Goal: Task Accomplishment & Management: Complete application form

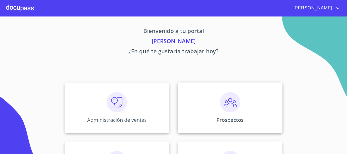
click at [229, 104] on img at bounding box center [230, 102] width 20 height 20
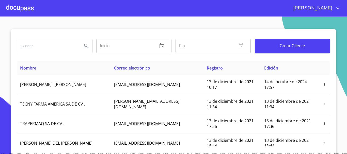
click at [291, 49] on span "Crear Cliente" at bounding box center [292, 45] width 67 height 7
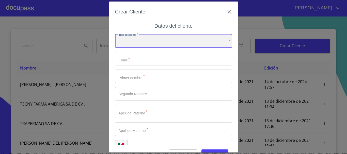
click at [168, 42] on div "​" at bounding box center [173, 41] width 117 height 14
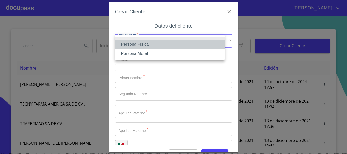
click at [141, 43] on li "Persona Física" at bounding box center [170, 44] width 110 height 9
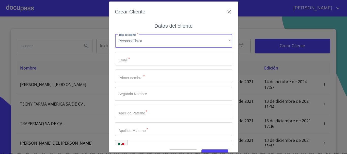
click at [132, 62] on input "Tipo de cliente   *" at bounding box center [173, 59] width 117 height 14
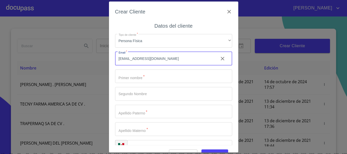
type input "sadhanasgdl@gmail.com"
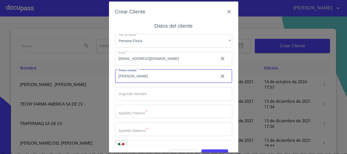
type input "[PERSON_NAME]"
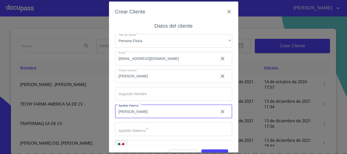
type input "[PERSON_NAME]"
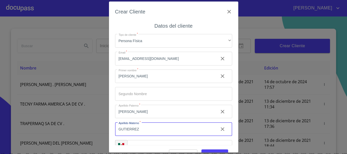
type input "GUTIERREZ"
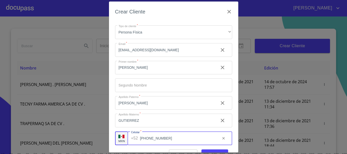
type input "[PHONE_NUMBER]"
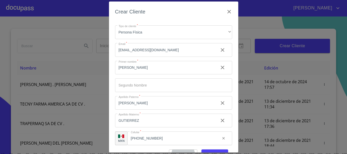
scroll to position [6, 0]
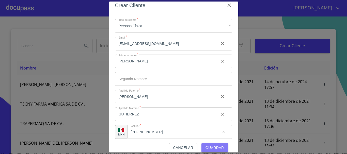
click at [210, 150] on span "Guardar" at bounding box center [215, 148] width 19 height 6
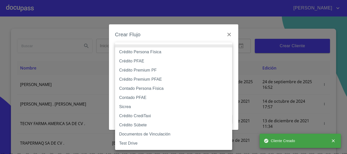
click at [135, 55] on body "MAURICIO Inicio ​ Fin ​ Crear Cliente Nombre Correo electrónico Registro Edició…" at bounding box center [173, 77] width 347 height 154
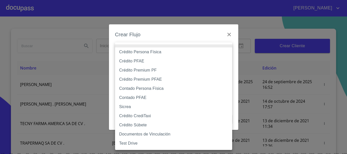
click at [139, 52] on li "Crédito Persona Física" at bounding box center [173, 52] width 117 height 9
type input "61b033e49b8c202ad5bb7912"
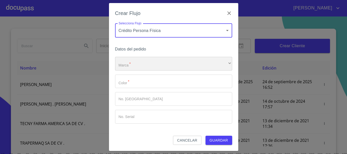
click at [128, 67] on div "​" at bounding box center [173, 64] width 117 height 14
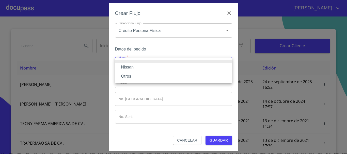
click at [128, 68] on li "Nissan" at bounding box center [173, 67] width 117 height 9
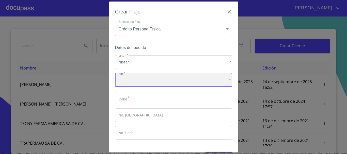
click at [132, 77] on div "​" at bounding box center [173, 80] width 117 height 14
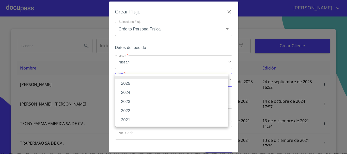
click at [133, 82] on li "2025" at bounding box center [171, 83] width 113 height 9
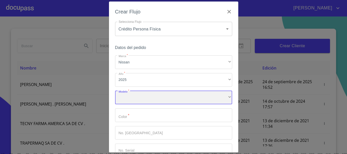
click at [135, 94] on div "​" at bounding box center [173, 98] width 117 height 14
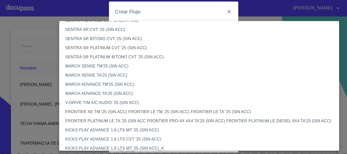
scroll to position [426, 0]
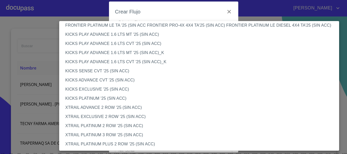
click at [116, 146] on li "XTRAIL PLATINUM PLUS 2 ROW '25 (SIN ACC)" at bounding box center [201, 144] width 284 height 9
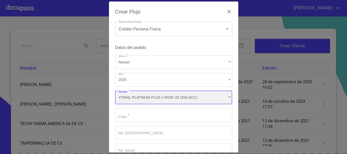
scroll to position [426, 0]
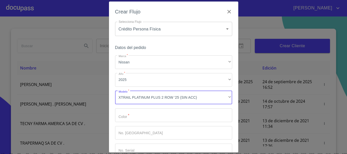
click at [151, 122] on input "Marca   *" at bounding box center [173, 115] width 117 height 14
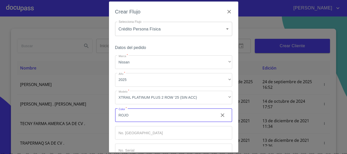
type input "ROJO"
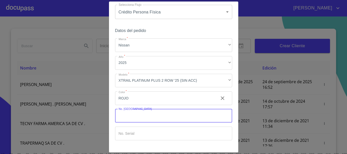
scroll to position [33, 0]
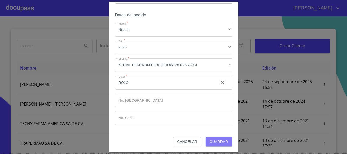
click at [213, 141] on span "Guardar" at bounding box center [219, 142] width 19 height 6
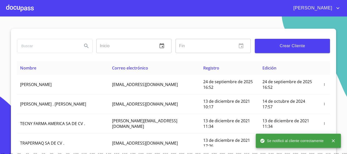
click at [17, 7] on div at bounding box center [20, 8] width 28 height 16
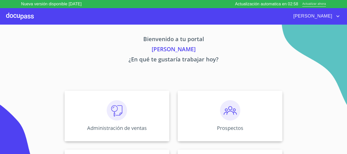
click at [319, 3] on span "Actualizar ahora" at bounding box center [314, 4] width 24 height 5
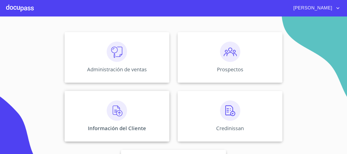
scroll to position [51, 0]
click at [128, 106] on div "Información del Cliente" at bounding box center [117, 116] width 105 height 51
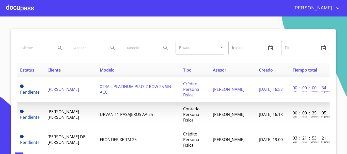
click at [122, 90] on td "XTRAIL PLATINUM PLUS 2 ROW 25 SIN ACC" at bounding box center [138, 89] width 83 height 25
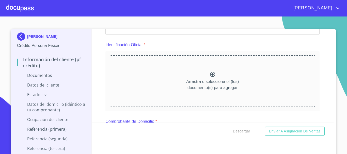
scroll to position [51, 0]
click at [211, 75] on icon at bounding box center [212, 74] width 5 height 5
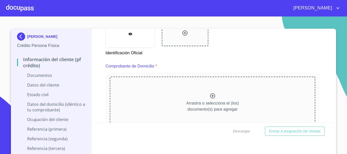
scroll to position [254, 0]
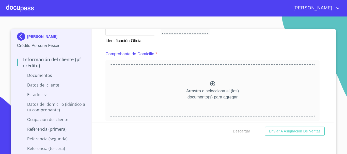
click at [210, 84] on icon at bounding box center [212, 83] width 5 height 5
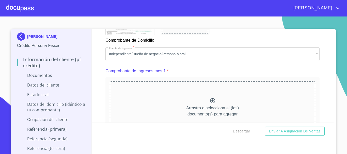
scroll to position [483, 0]
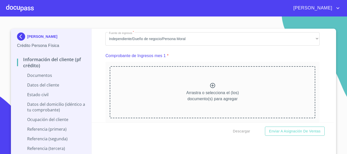
click at [210, 89] on icon at bounding box center [213, 86] width 6 height 6
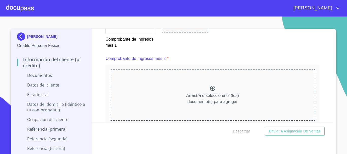
scroll to position [711, 0]
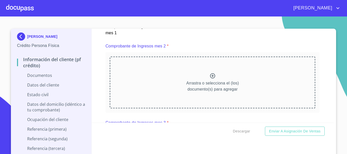
click at [210, 79] on icon at bounding box center [213, 76] width 6 height 6
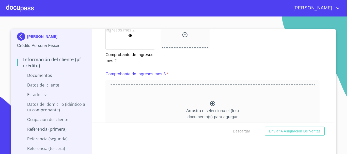
scroll to position [915, 0]
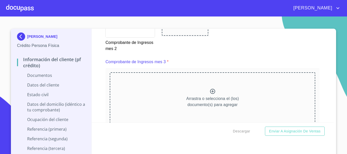
click at [210, 95] on icon at bounding box center [213, 91] width 6 height 6
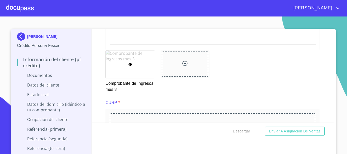
scroll to position [1143, 0]
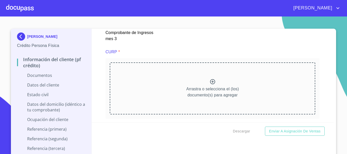
click at [210, 85] on icon at bounding box center [213, 82] width 6 height 6
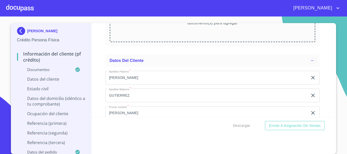
scroll to position [1474, 0]
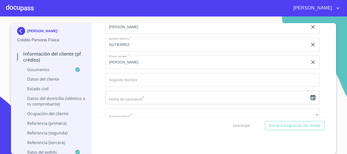
click at [310, 101] on icon "button" at bounding box center [313, 98] width 6 height 6
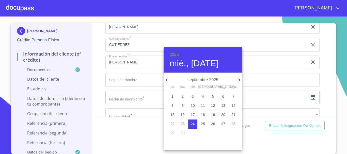
click at [175, 54] on h6 "2025" at bounding box center [174, 54] width 9 height 7
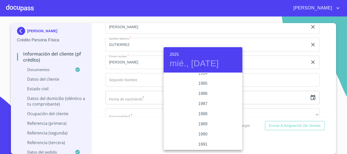
scroll to position [681, 0]
click at [202, 131] on div "1997" at bounding box center [203, 129] width 79 height 10
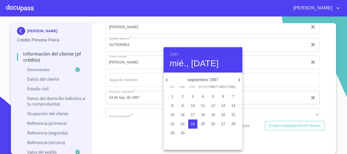
click at [165, 80] on icon "button" at bounding box center [167, 80] width 6 height 6
click at [181, 107] on span "6" at bounding box center [182, 105] width 9 height 5
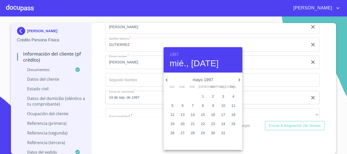
type input "6 de may. de 1997"
click at [322, 99] on div at bounding box center [173, 77] width 347 height 154
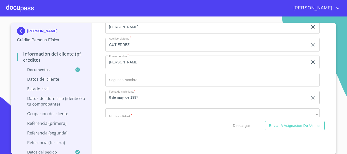
scroll to position [1499, 0]
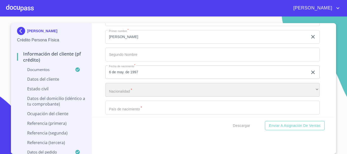
click at [155, 96] on div "​" at bounding box center [212, 90] width 214 height 14
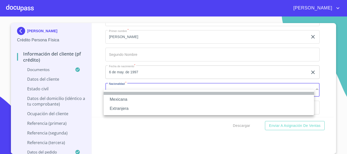
click at [148, 94] on li at bounding box center [209, 93] width 210 height 3
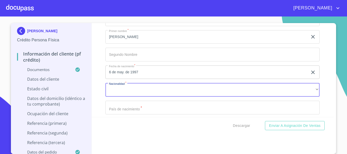
click at [136, 98] on li "Extranjera" at bounding box center [183, 100] width 158 height 5
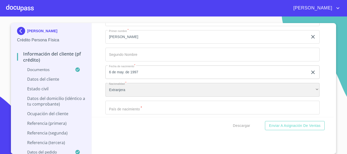
click at [136, 97] on div "Extranjera" at bounding box center [212, 90] width 214 height 14
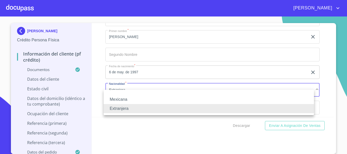
click at [136, 99] on li "Mexicana" at bounding box center [209, 99] width 210 height 9
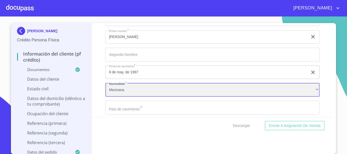
scroll to position [1550, 0]
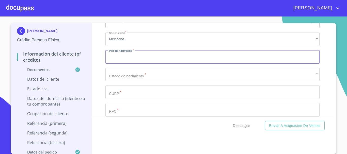
click at [128, 61] on input "Documento de identificación   *" at bounding box center [212, 57] width 214 height 14
type input "[GEOGRAPHIC_DATA]"
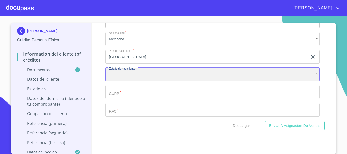
click at [120, 82] on div "​" at bounding box center [212, 75] width 214 height 14
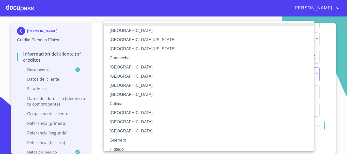
scroll to position [51, 0]
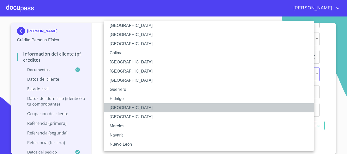
click at [125, 106] on li "[GEOGRAPHIC_DATA]" at bounding box center [211, 107] width 214 height 9
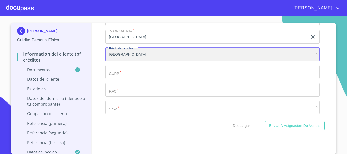
scroll to position [1601, 0]
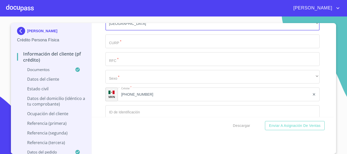
click at [174, 48] on input "Documento de identificación   *" at bounding box center [212, 42] width 214 height 14
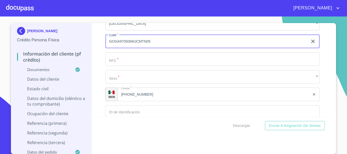
type input "GOGA970506MJCMTN05"
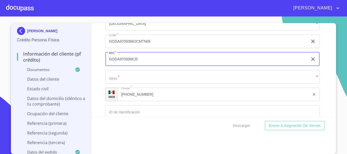
type input "GOGA970506KJ5"
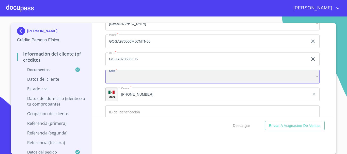
click at [157, 82] on div "​" at bounding box center [212, 77] width 214 height 14
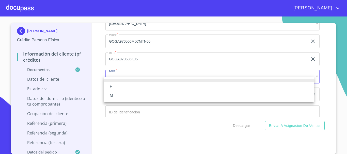
click at [144, 89] on li "F" at bounding box center [209, 86] width 210 height 9
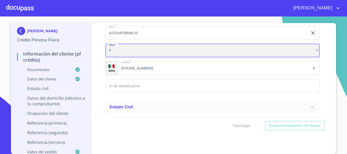
scroll to position [1651, 0]
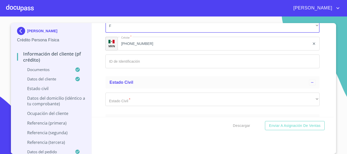
click at [126, 62] on input "Documento de identificación   *" at bounding box center [212, 62] width 214 height 14
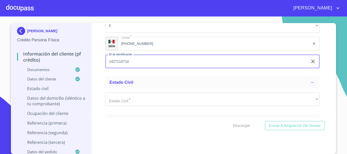
type input "1427114714"
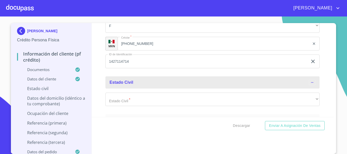
scroll to position [1702, 0]
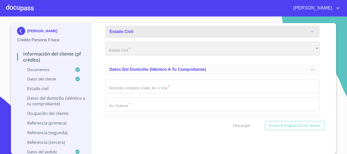
click at [122, 49] on div "​" at bounding box center [212, 49] width 214 height 14
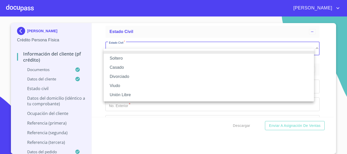
click at [126, 65] on li "Casado" at bounding box center [209, 67] width 210 height 9
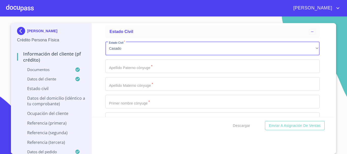
click at [136, 73] on input "Documento de identificación   *" at bounding box center [212, 66] width 214 height 14
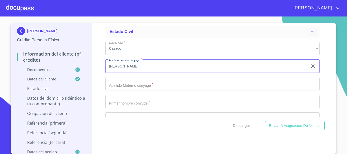
type input "[PERSON_NAME]"
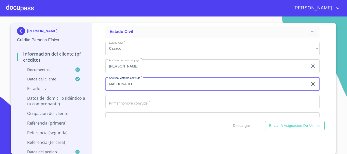
type input "MALDONADO"
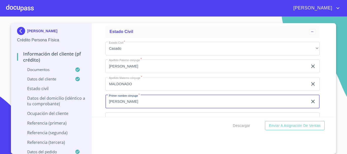
type input "[PERSON_NAME]"
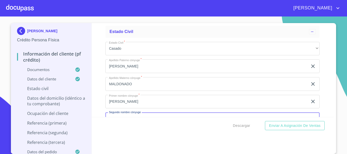
scroll to position [1758, 0]
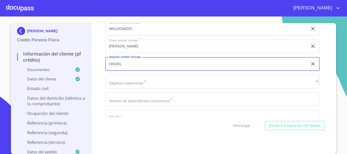
type input "HASIEL"
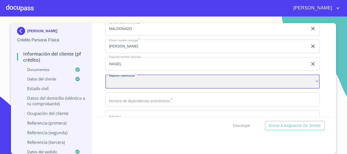
click at [135, 89] on div "​" at bounding box center [212, 82] width 214 height 14
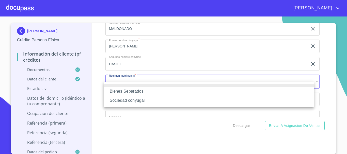
click at [136, 99] on li "Sociedad conyugal" at bounding box center [209, 100] width 210 height 9
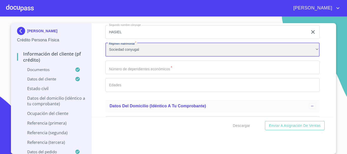
scroll to position [1808, 0]
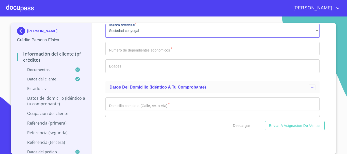
click at [158, 56] on input "Documento de identificación   *" at bounding box center [212, 49] width 214 height 14
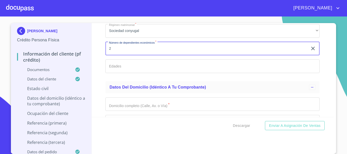
type input "2"
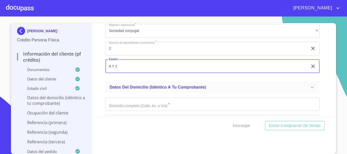
type input "6 Y 2"
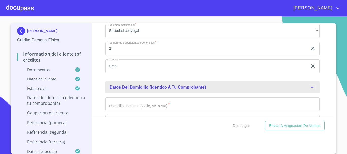
click at [168, 110] on input "Documento de identificación   *" at bounding box center [212, 105] width 214 height 14
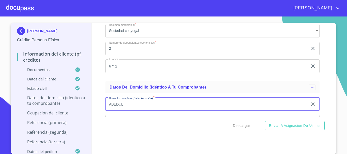
type input "ABEDUL"
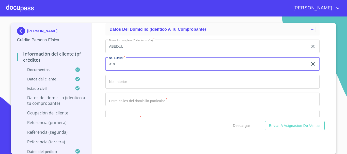
type input "319"
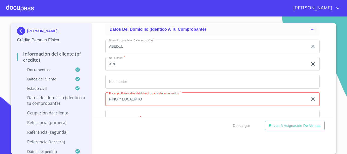
type input "PINO Y EUCALIPTO"
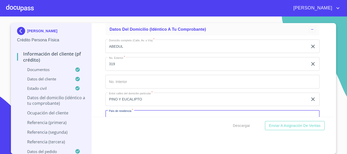
scroll to position [1879, 0]
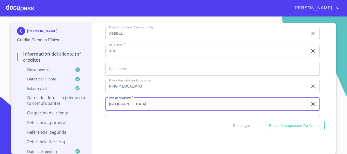
type input "[GEOGRAPHIC_DATA]"
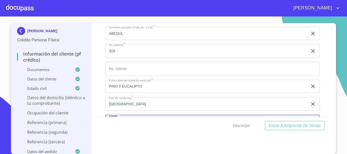
scroll to position [1937, 0]
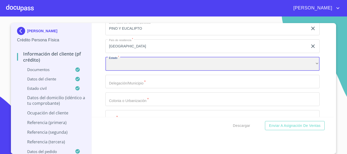
click at [134, 71] on div "​" at bounding box center [212, 64] width 214 height 14
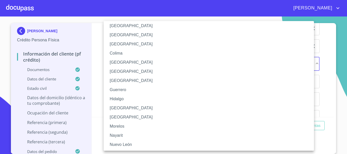
scroll to position [51, 0]
click at [124, 107] on li "[GEOGRAPHIC_DATA]" at bounding box center [211, 107] width 214 height 9
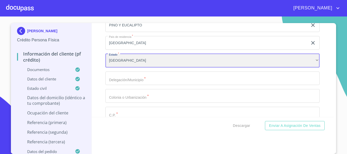
scroll to position [1937, 0]
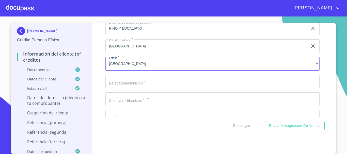
click at [115, 89] on input "Documento de identificación   *" at bounding box center [212, 82] width 214 height 14
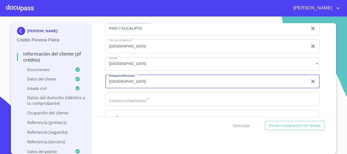
type input "[GEOGRAPHIC_DATA]"
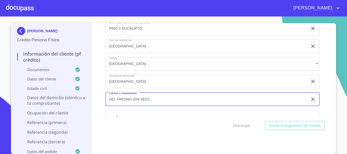
type input "DEL FRESNO 2DA SECC"
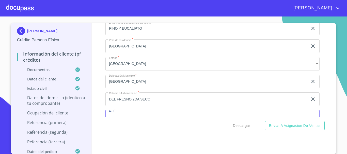
scroll to position [1950, 0]
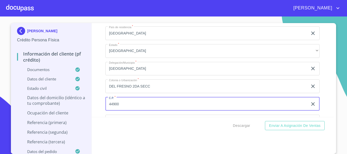
type input "44900"
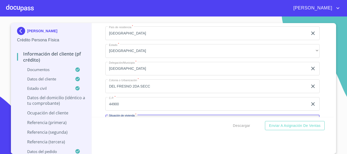
scroll to position [2008, 0]
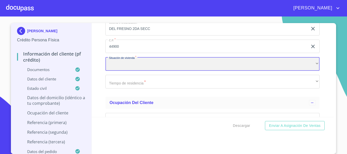
click at [141, 71] on div "​" at bounding box center [212, 64] width 214 height 14
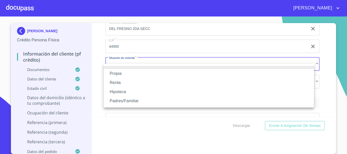
click at [130, 101] on li "Padres/Familiar" at bounding box center [209, 101] width 210 height 9
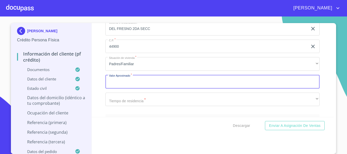
click at [128, 89] on input "Documento de identificación   *" at bounding box center [212, 82] width 214 height 14
type input "$3,500,000"
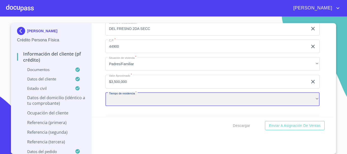
click at [118, 106] on div "​" at bounding box center [212, 100] width 214 height 14
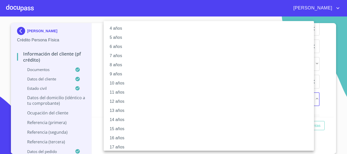
scroll to position [69, 0]
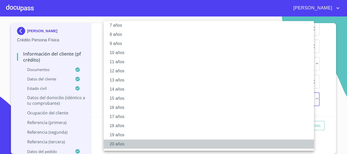
click at [128, 144] on li "20 años" at bounding box center [211, 144] width 214 height 9
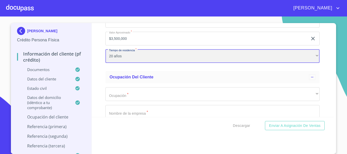
scroll to position [2059, 0]
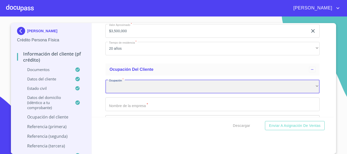
click at [110, 90] on div "​" at bounding box center [212, 87] width 214 height 14
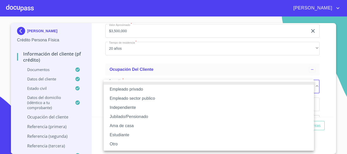
click at [143, 108] on li "Independiente" at bounding box center [209, 107] width 210 height 9
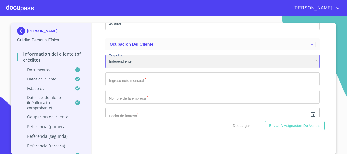
scroll to position [2084, 0]
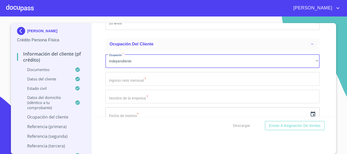
click at [131, 82] on input "Documento de identificación   *" at bounding box center [212, 79] width 214 height 14
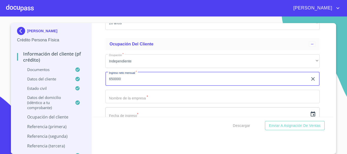
type input "650000"
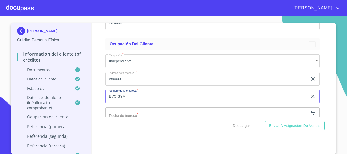
type input "EVO GYM"
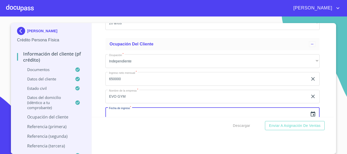
scroll to position [2094, 0]
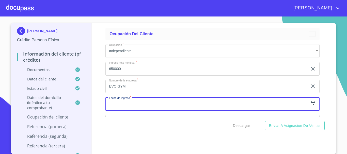
click at [310, 107] on icon "button" at bounding box center [313, 104] width 6 height 6
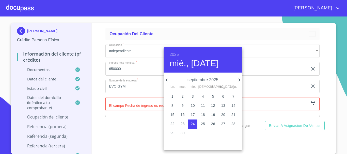
click at [166, 79] on icon "button" at bounding box center [167, 80] width 6 height 6
click at [171, 54] on h6 "2025" at bounding box center [174, 54] width 9 height 7
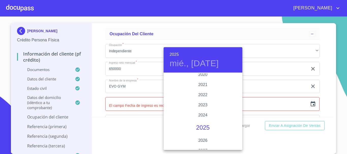
scroll to position [960, 0]
click at [208, 103] on div "2022" at bounding box center [203, 104] width 79 height 10
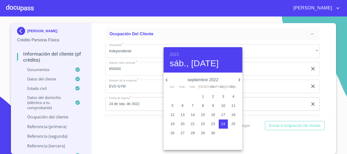
click at [169, 81] on icon "button" at bounding box center [167, 80] width 6 height 6
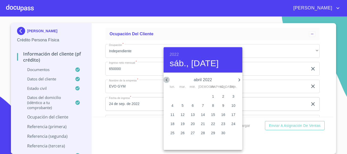
click at [169, 81] on icon "button" at bounding box center [167, 80] width 6 height 6
click at [240, 81] on icon "button" at bounding box center [239, 80] width 6 height 6
click at [182, 96] on p "1" at bounding box center [183, 96] width 2 height 5
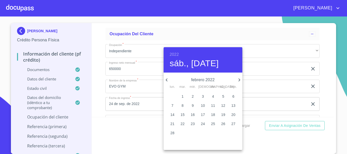
type input "1 de feb. de 2022"
click at [325, 88] on div at bounding box center [173, 77] width 347 height 154
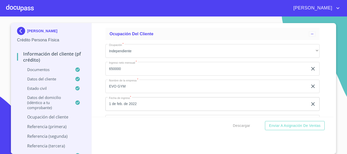
scroll to position [2145, 0]
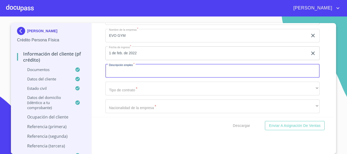
click at [139, 77] on input "Documento de identificación   *" at bounding box center [212, 71] width 214 height 14
type input "PROPIETARIO GIMNASIO"
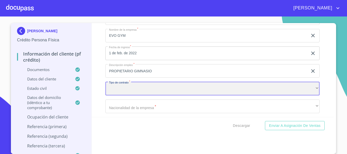
click at [129, 92] on div "​" at bounding box center [212, 89] width 214 height 14
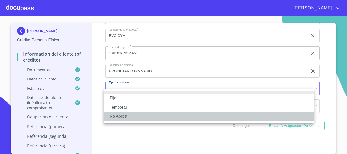
click at [124, 118] on li "No Aplica" at bounding box center [209, 116] width 210 height 9
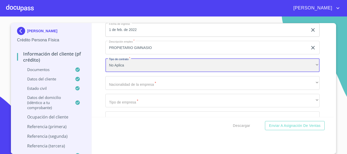
scroll to position [2196, 0]
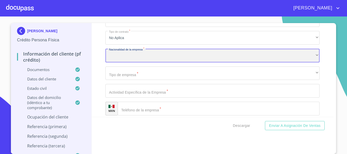
click at [150, 63] on div "​" at bounding box center [212, 56] width 214 height 14
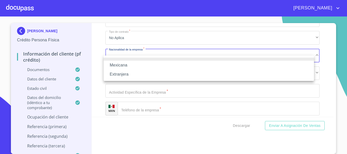
click at [136, 63] on li "Mexicana" at bounding box center [209, 65] width 210 height 9
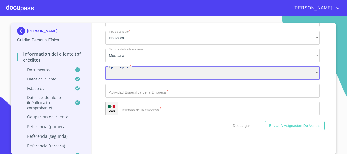
click at [133, 77] on div "​" at bounding box center [212, 74] width 214 height 14
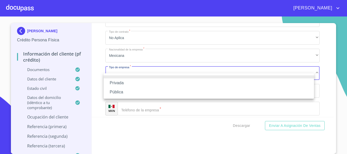
click at [129, 84] on li "Privada" at bounding box center [209, 83] width 210 height 9
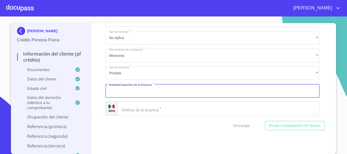
click at [148, 97] on input "Documento de identificación   *" at bounding box center [212, 91] width 214 height 14
type input "GIMNASIO"
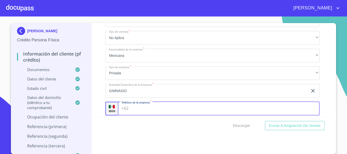
scroll to position [2201, 0]
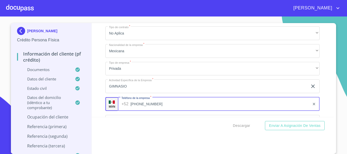
type input "[PHONE_NUMBER]"
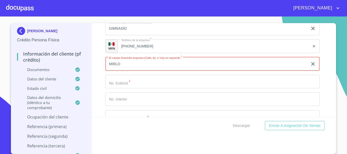
type input "MIRLO"
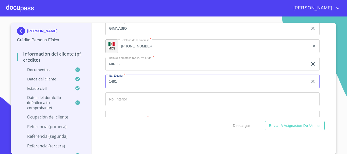
type input "1491"
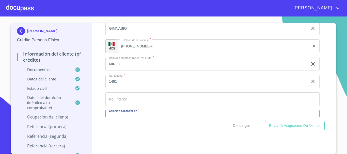
scroll to position [2271, 0]
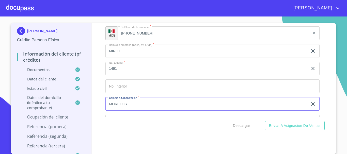
type input "MORELOS"
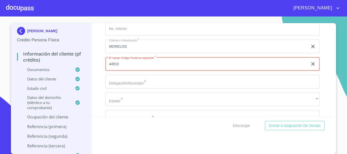
type input "44910"
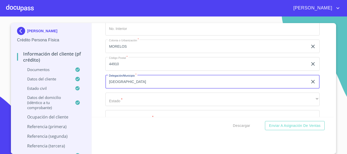
type input "[GEOGRAPHIC_DATA]"
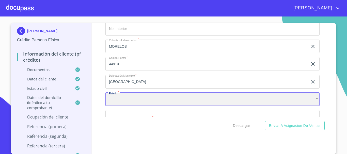
click at [132, 103] on div "​" at bounding box center [212, 100] width 214 height 14
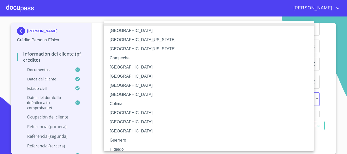
scroll to position [25, 0]
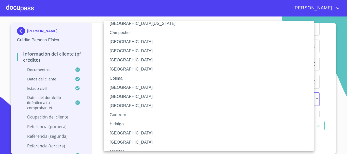
click at [118, 132] on li "[GEOGRAPHIC_DATA]" at bounding box center [211, 133] width 214 height 9
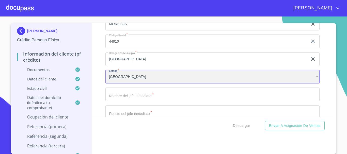
scroll to position [2354, 0]
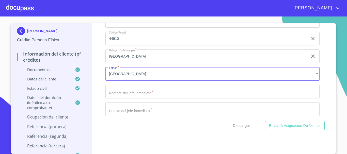
click at [174, 94] on input "Documento de identificación   *" at bounding box center [212, 92] width 214 height 14
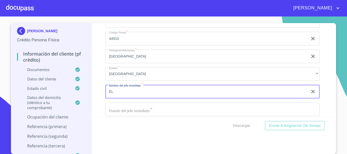
type input "E"
type input "ELLA MISMA"
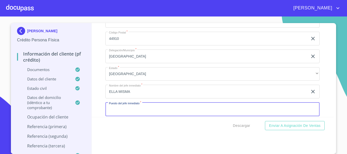
scroll to position [2360, 0]
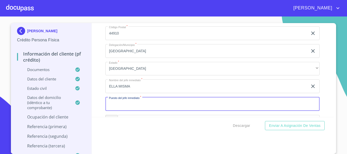
click at [161, 111] on input "Documento de identificación   *" at bounding box center [212, 104] width 214 height 14
type input "PROPIETARIA"
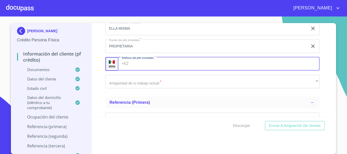
click at [154, 71] on input "Documento de identificación   *" at bounding box center [225, 64] width 189 height 14
type input "[PHONE_NUMBER]"
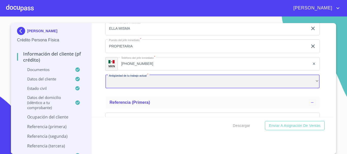
click at [150, 88] on div "​" at bounding box center [212, 82] width 214 height 14
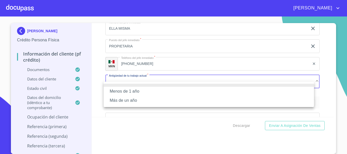
click at [143, 105] on li "Más de un año" at bounding box center [209, 100] width 210 height 9
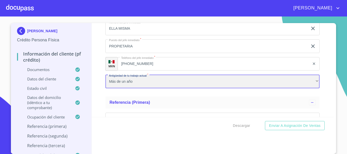
scroll to position [2469, 0]
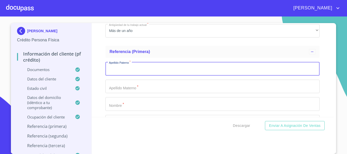
click at [157, 75] on input "Documento de identificación   *" at bounding box center [212, 69] width 214 height 14
type input "GUTIERREZ"
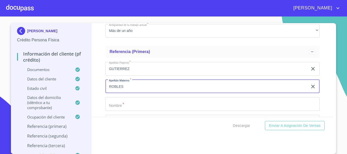
type input "ROBLES"
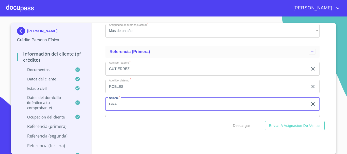
scroll to position [2469, 0]
type input "[PERSON_NAME]"
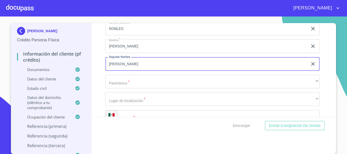
type input "[PERSON_NAME]"
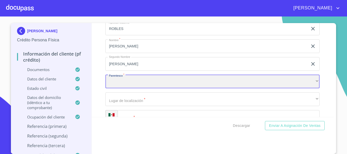
click at [136, 89] on div "​" at bounding box center [212, 82] width 214 height 14
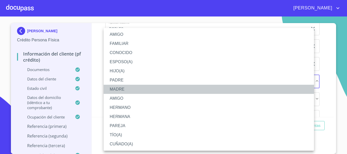
click at [121, 91] on li "MADRE" at bounding box center [209, 89] width 210 height 9
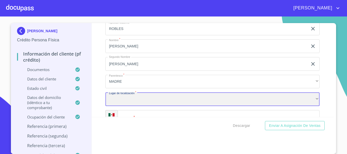
click at [145, 106] on div "​" at bounding box center [212, 99] width 214 height 14
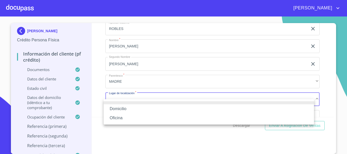
click at [139, 110] on li "Domicilio" at bounding box center [209, 108] width 210 height 9
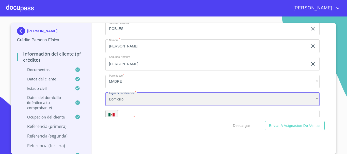
scroll to position [2577, 0]
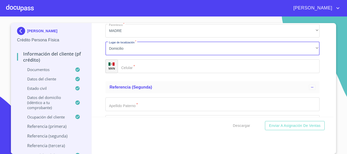
click at [147, 73] on input "Documento de identificación   *" at bounding box center [219, 66] width 202 height 14
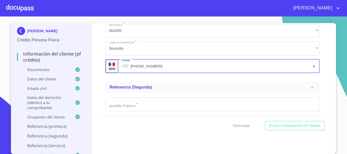
type input "[PHONE_NUMBER]"
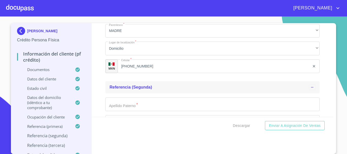
scroll to position [2603, 0]
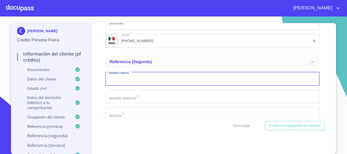
click at [122, 86] on input "Documento de identificación   *" at bounding box center [212, 79] width 214 height 14
type input "MALDONADO"
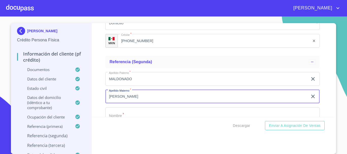
type input "[PERSON_NAME]"
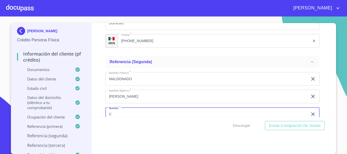
scroll to position [2613, 0]
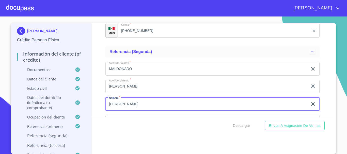
type input "[PERSON_NAME]"
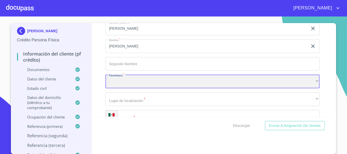
click at [120, 88] on div "​" at bounding box center [212, 82] width 214 height 14
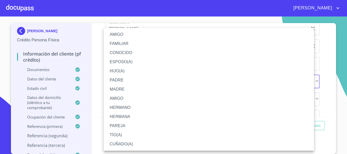
click at [126, 41] on li "FAMILIAR" at bounding box center [209, 43] width 210 height 9
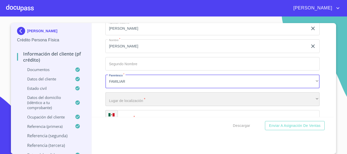
click at [136, 104] on div "​" at bounding box center [212, 99] width 214 height 14
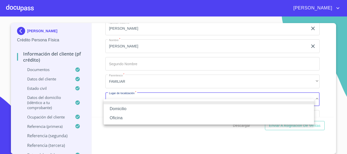
click at [130, 109] on li "Domicilio" at bounding box center [209, 108] width 210 height 9
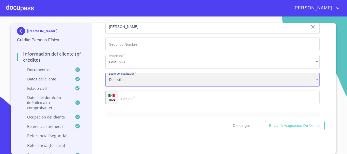
scroll to position [2722, 0]
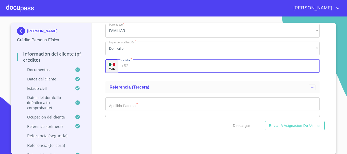
click at [142, 73] on input "Documento de identificación   *" at bounding box center [225, 66] width 189 height 14
type input "[PHONE_NUMBER]"
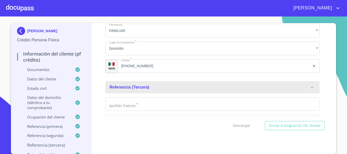
scroll to position [2772, 0]
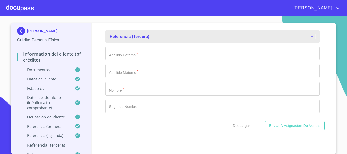
click at [133, 60] on input "Documento de identificación   *" at bounding box center [212, 54] width 214 height 14
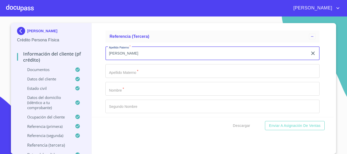
type input "[PERSON_NAME]"
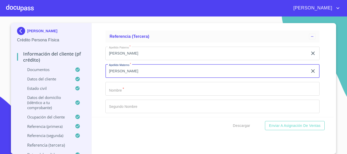
type input "[PERSON_NAME]"
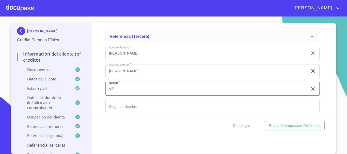
type input "V"
type input "[PERSON_NAME]"
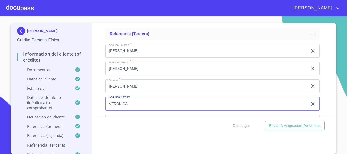
type input "VERONICA"
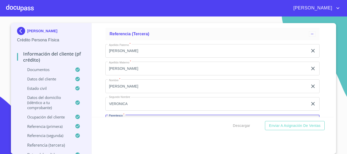
scroll to position [2833, 0]
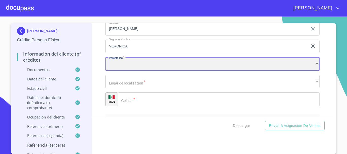
click at [133, 71] on div "​" at bounding box center [212, 64] width 214 height 14
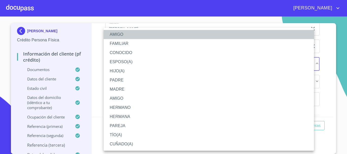
click at [130, 32] on li "AMIGO" at bounding box center [209, 34] width 210 height 9
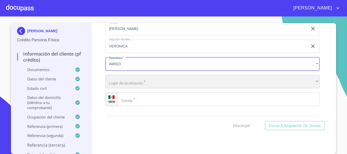
click at [143, 89] on div "​" at bounding box center [212, 82] width 214 height 14
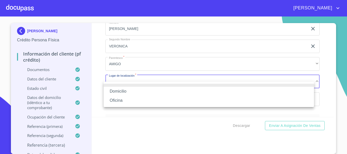
click at [141, 91] on li "Domicilio" at bounding box center [209, 91] width 210 height 9
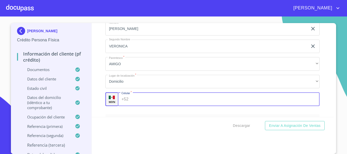
click at [152, 106] on input "Documento de identificación   *" at bounding box center [225, 99] width 189 height 14
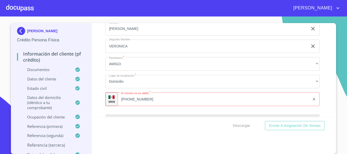
scroll to position [2889, 0]
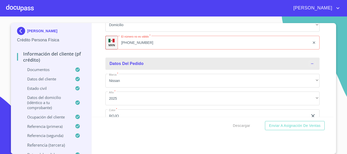
click at [154, 50] on input "[PHONE_NUMBER]" at bounding box center [214, 43] width 192 height 14
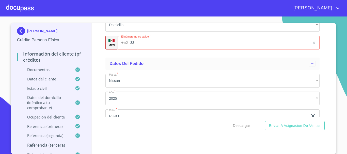
type input "3"
type input "[PHONE_NUMBER]"
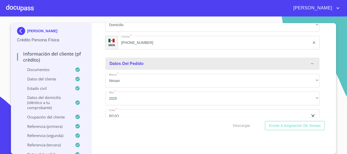
scroll to position [2943, 0]
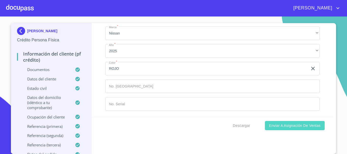
click at [302, 128] on span "Enviar a Asignación de Ventas" at bounding box center [295, 126] width 52 height 6
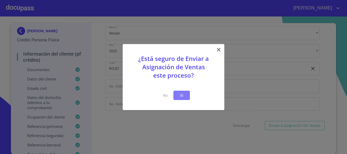
click at [182, 96] on span "Si" at bounding box center [182, 95] width 8 height 6
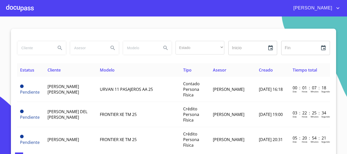
click at [16, 10] on div at bounding box center [20, 8] width 28 height 16
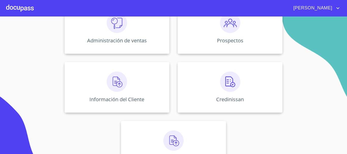
scroll to position [101, 0]
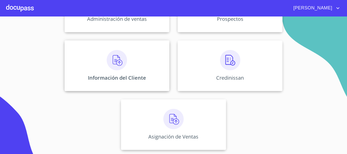
click at [123, 74] on div "Información del Cliente" at bounding box center [117, 65] width 105 height 51
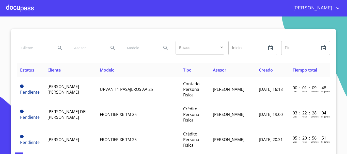
click at [20, 7] on div at bounding box center [20, 8] width 28 height 16
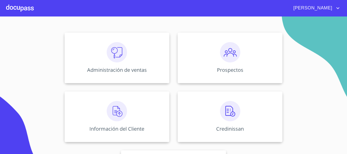
scroll to position [76, 0]
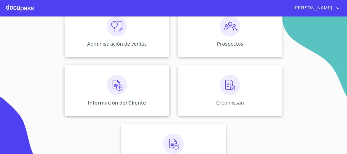
click at [135, 101] on p "Información del Cliente" at bounding box center [117, 102] width 58 height 7
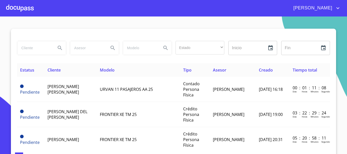
click at [36, 52] on input "search" at bounding box center [34, 48] width 35 height 14
type input "[PERSON_NAME]"
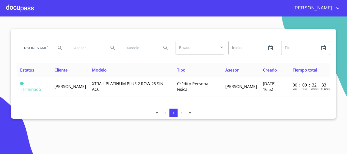
scroll to position [0, 0]
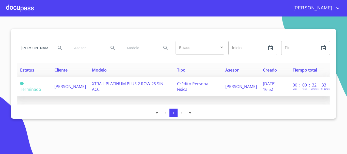
click at [72, 89] on span "[PERSON_NAME]" at bounding box center [70, 87] width 32 height 6
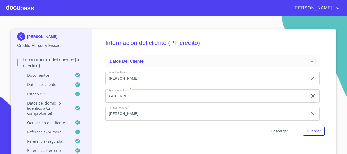
click at [277, 131] on span "Descargar" at bounding box center [279, 131] width 17 height 6
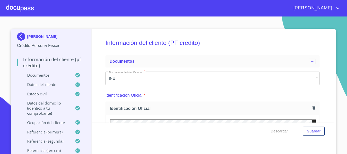
click at [15, 9] on div at bounding box center [20, 8] width 28 height 16
